Goal: Navigation & Orientation: Find specific page/section

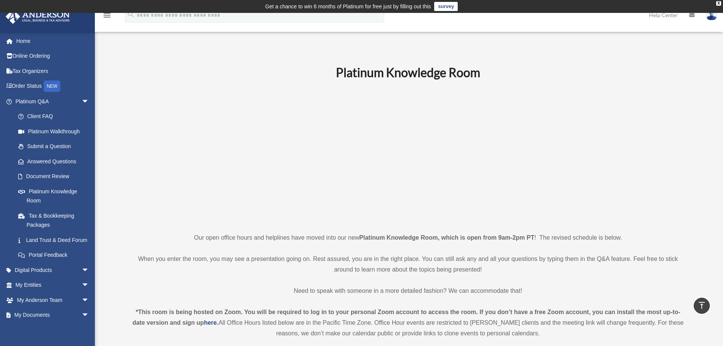
scroll to position [191, 0]
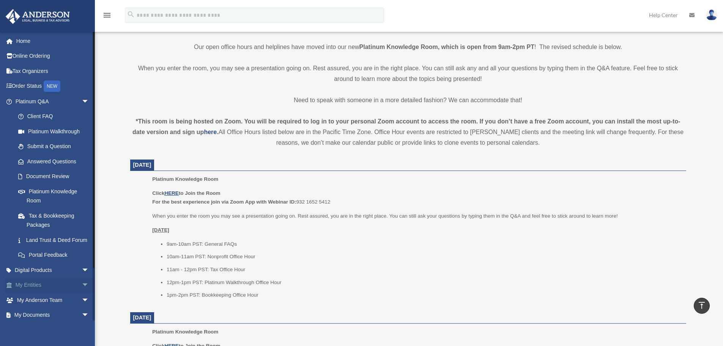
click at [34, 293] on link "My Entities arrow_drop_down" at bounding box center [52, 284] width 95 height 15
drag, startPoint x: 76, startPoint y: 292, endPoint x: 82, endPoint y: 293, distance: 6.6
click at [82, 292] on span "arrow_drop_down" at bounding box center [89, 285] width 15 height 16
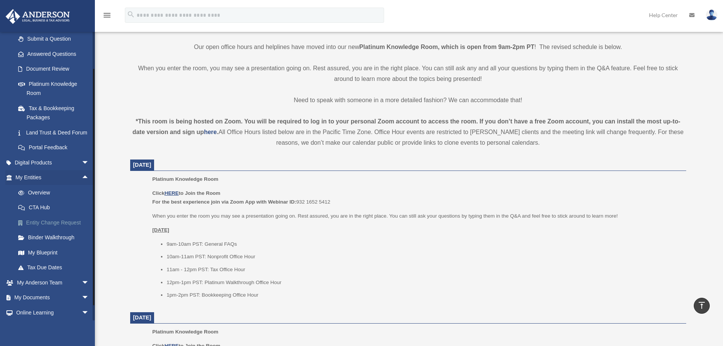
scroll to position [114, 0]
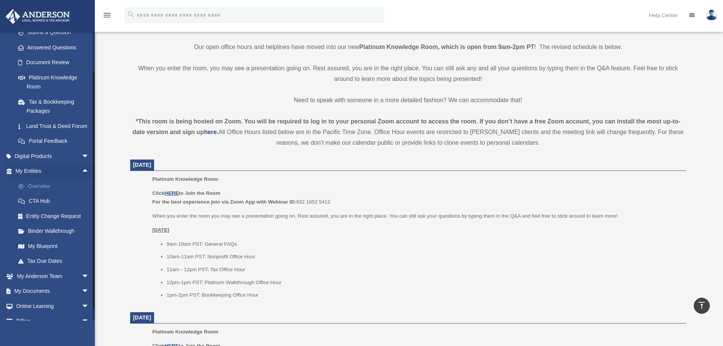
click at [36, 193] on link "Overview" at bounding box center [56, 185] width 90 height 15
click at [38, 194] on link "Overview" at bounding box center [56, 185] width 90 height 15
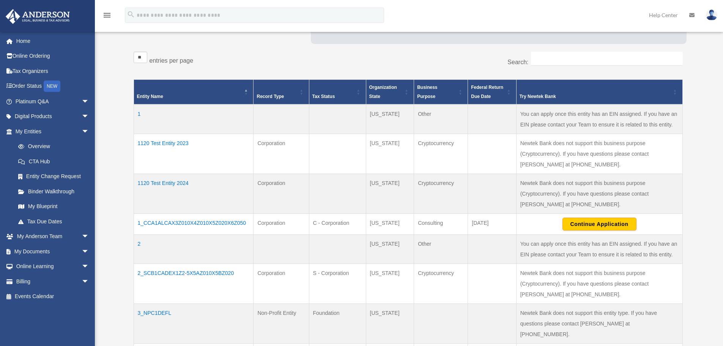
scroll to position [152, 0]
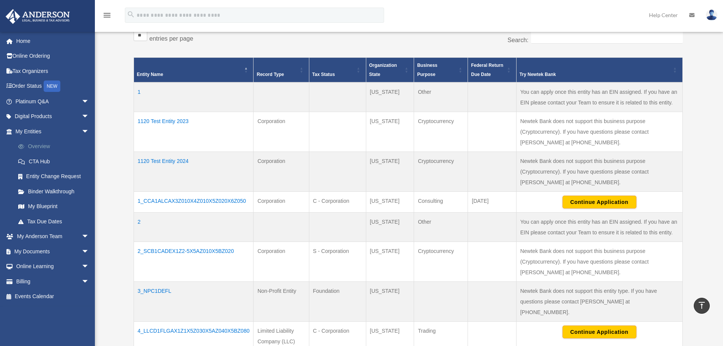
drag, startPoint x: 33, startPoint y: 145, endPoint x: 40, endPoint y: 148, distance: 7.7
click at [33, 145] on link "Overview" at bounding box center [56, 146] width 90 height 15
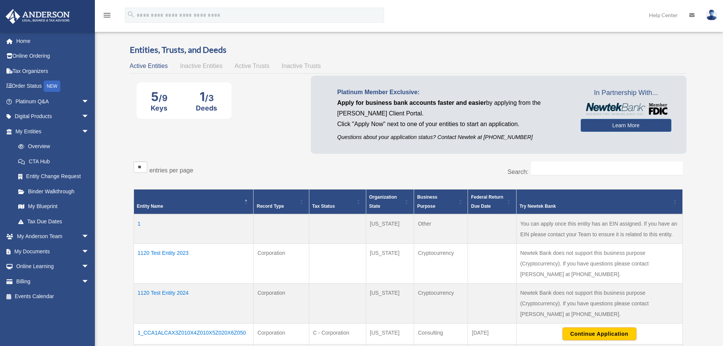
scroll to position [0, 0]
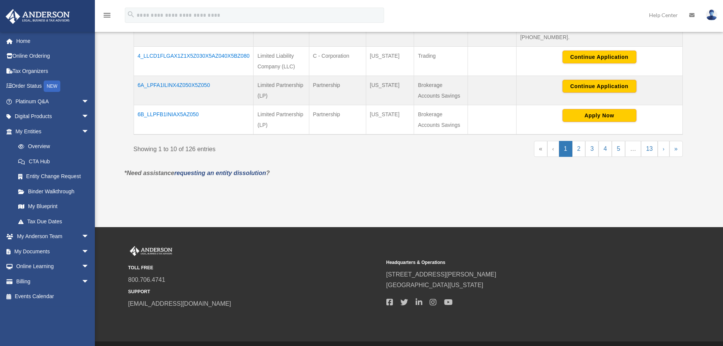
scroll to position [429, 0]
